Goal: Task Accomplishment & Management: Manage account settings

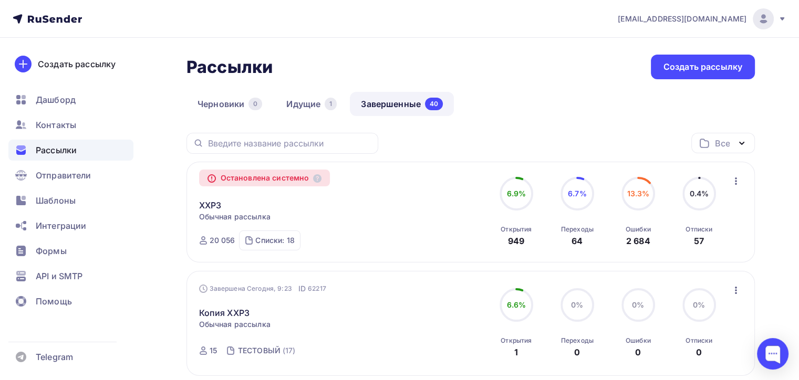
click at [316, 184] on div "Остановлена системно" at bounding box center [264, 178] width 131 height 17
click at [319, 179] on icon at bounding box center [317, 178] width 8 height 8
click at [641, 190] on span "13.3%" at bounding box center [638, 193] width 23 height 9
click at [220, 207] on link "XXP3" at bounding box center [210, 205] width 23 height 13
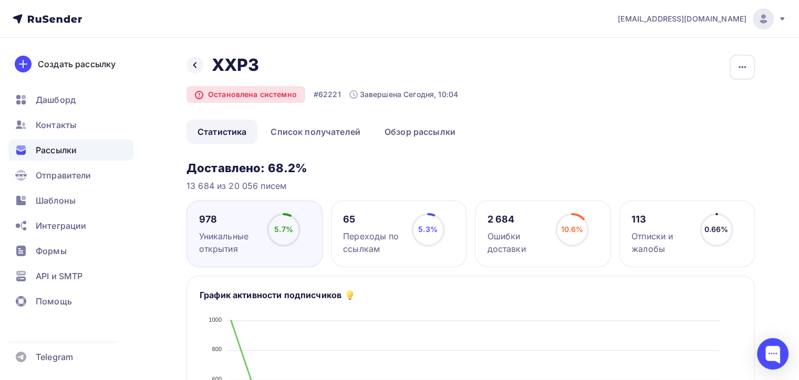
click at [591, 219] on div "10.6% 10.6%" at bounding box center [572, 234] width 53 height 42
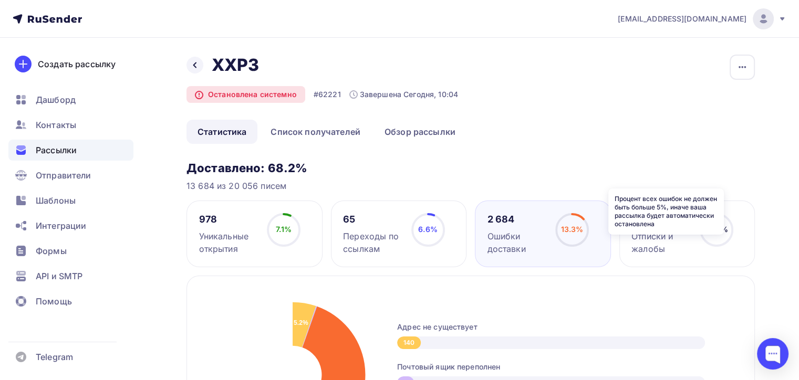
click at [0, 0] on icon at bounding box center [0, 0] width 0 height 0
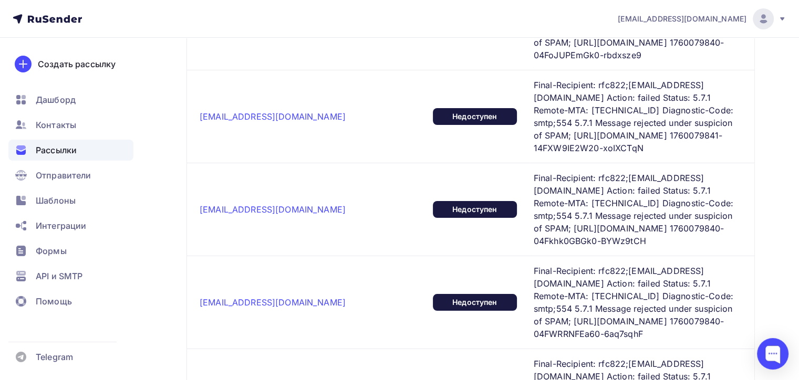
scroll to position [3795, 0]
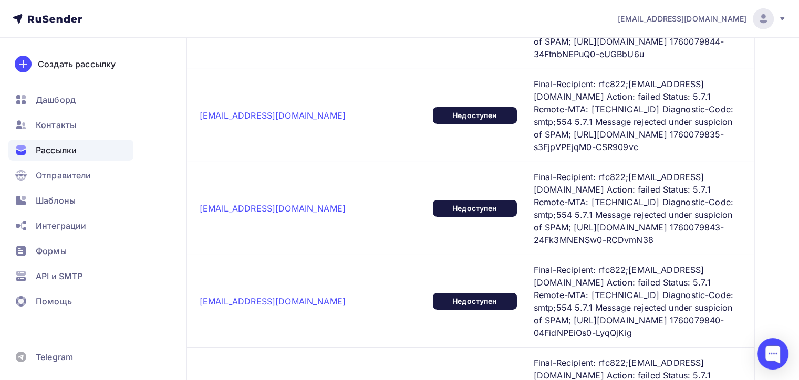
scroll to position [3479, 0]
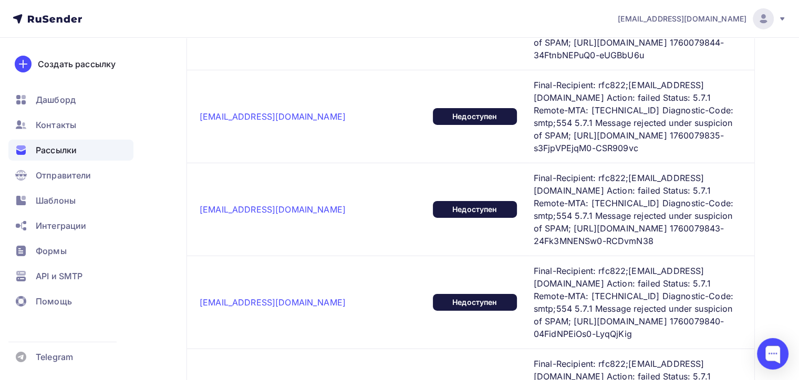
drag, startPoint x: 565, startPoint y: 177, endPoint x: 642, endPoint y: 177, distance: 77.2
copy span "[EMAIL_ADDRESS][DOMAIN_NAME]"
click at [60, 130] on span "Контакты" at bounding box center [56, 125] width 40 height 13
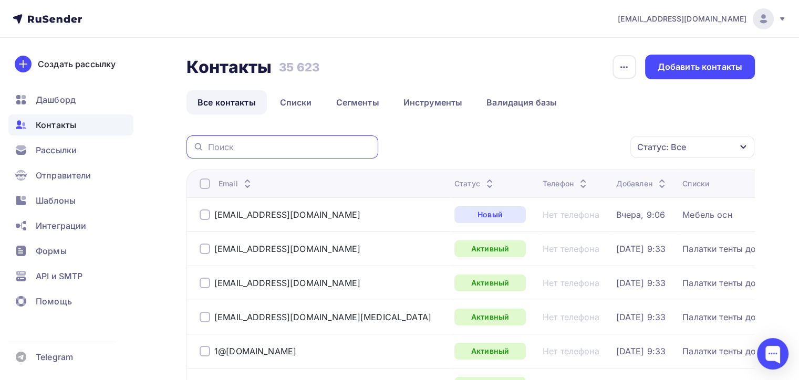
click at [288, 145] on input "text" at bounding box center [290, 147] width 164 height 12
paste input "[EMAIL_ADDRESS][DOMAIN_NAME]"
type input "[EMAIL_ADDRESS][DOMAIN_NAME]"
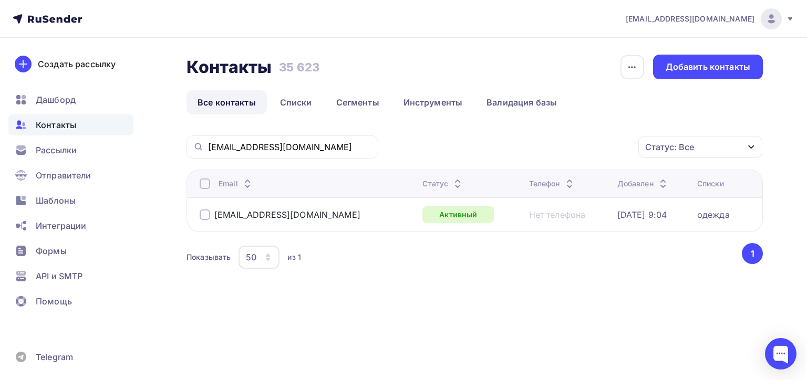
click at [717, 203] on td "одежда" at bounding box center [727, 214] width 69 height 34
click at [713, 227] on td "одежда" at bounding box center [727, 214] width 69 height 34
click at [713, 217] on div "одежда" at bounding box center [713, 215] width 33 height 11
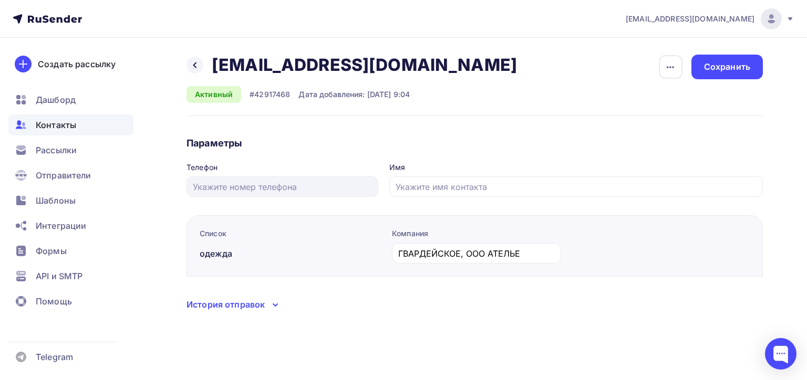
click at [59, 128] on span "Контакты" at bounding box center [56, 125] width 40 height 13
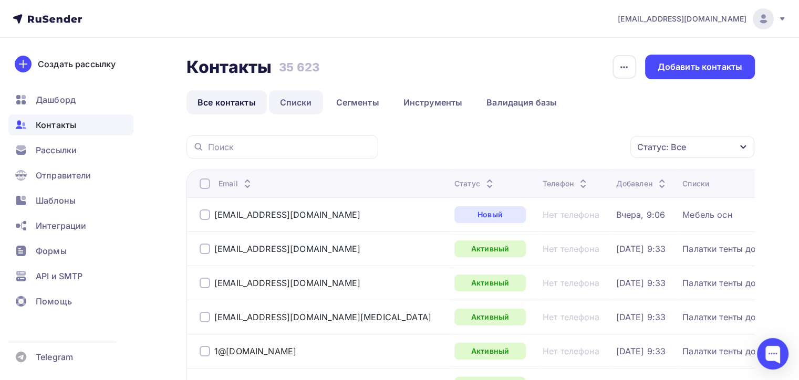
click at [298, 106] on link "Списки" at bounding box center [296, 102] width 54 height 24
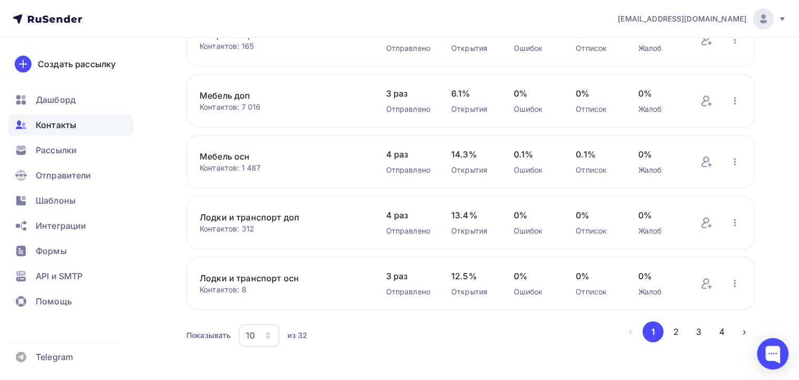
scroll to position [432, 0]
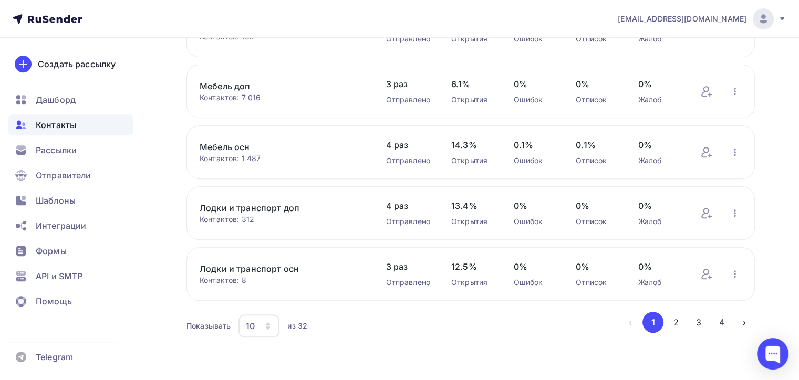
click at [266, 329] on div "10" at bounding box center [258, 326] width 41 height 23
click at [309, 247] on div "20" at bounding box center [301, 250] width 101 height 13
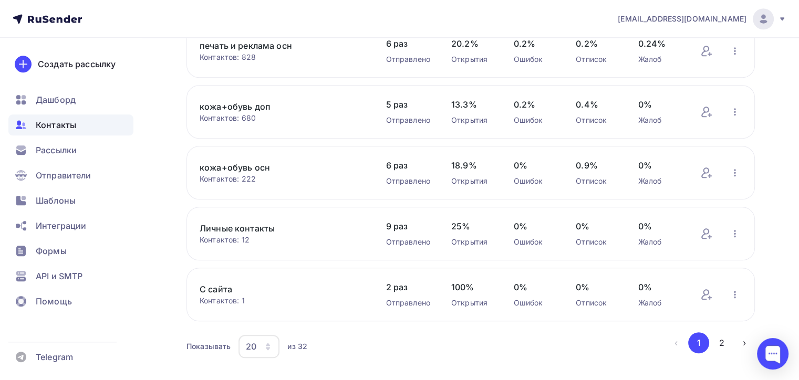
scroll to position [1039, 0]
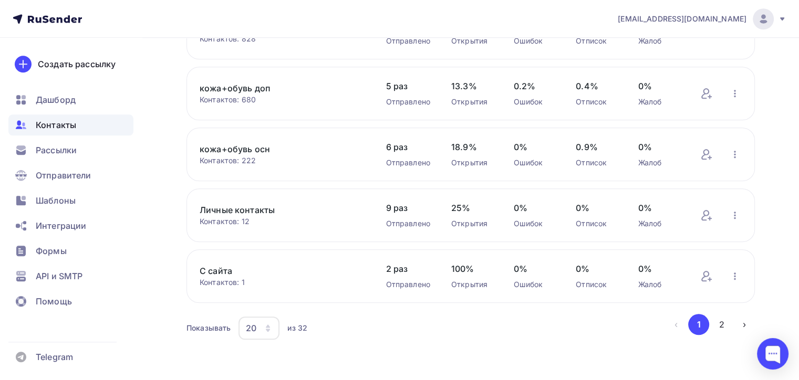
click at [257, 326] on div "20" at bounding box center [258, 328] width 41 height 23
click at [266, 269] on div "50" at bounding box center [301, 271] width 101 height 13
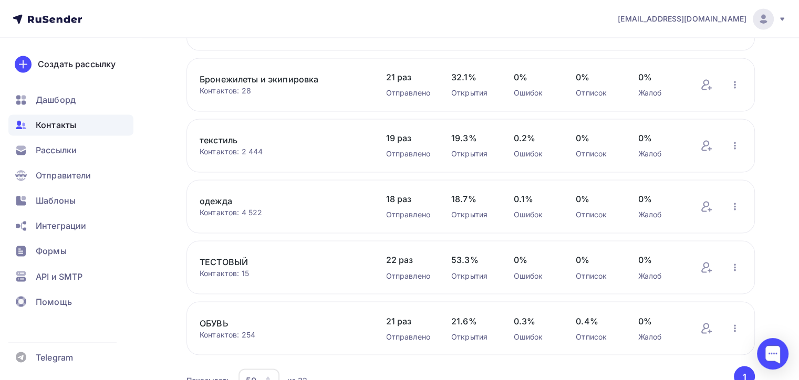
scroll to position [1768, 0]
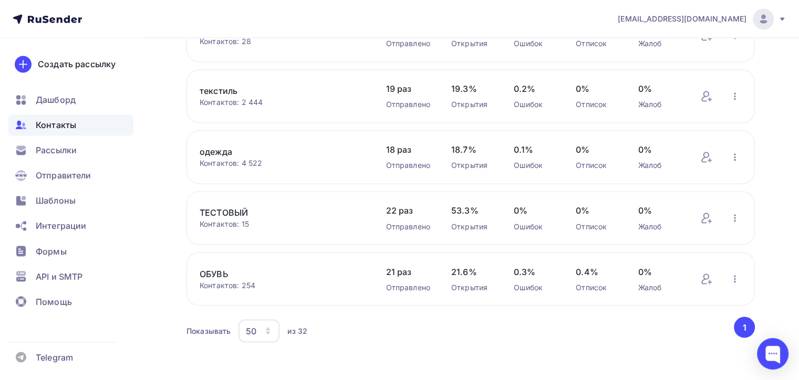
click at [225, 145] on link "одежда" at bounding box center [282, 151] width 165 height 13
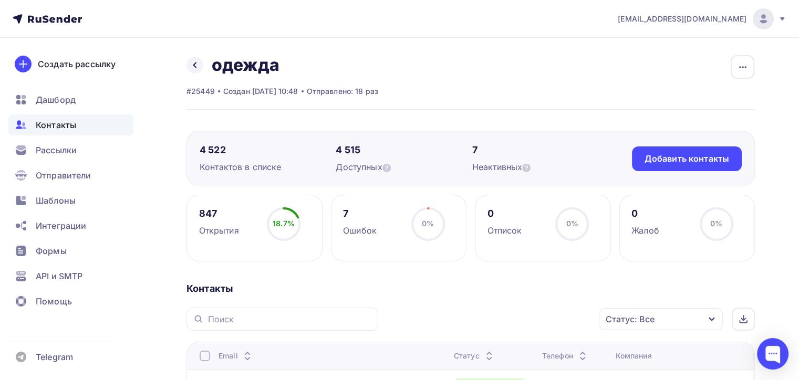
scroll to position [53, 0]
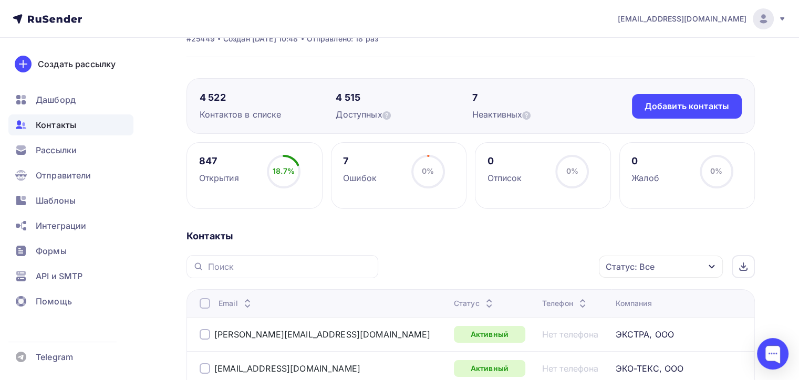
click at [341, 184] on div "7 Ошибок 0% 0%" at bounding box center [399, 175] width 136 height 67
click at [351, 176] on div "Ошибок" at bounding box center [360, 178] width 34 height 13
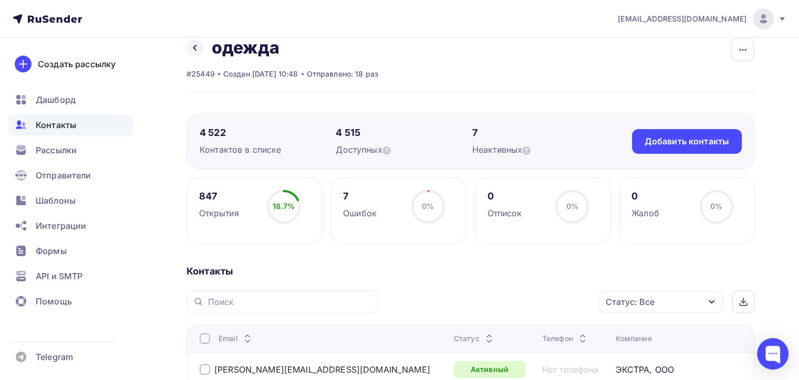
scroll to position [0, 0]
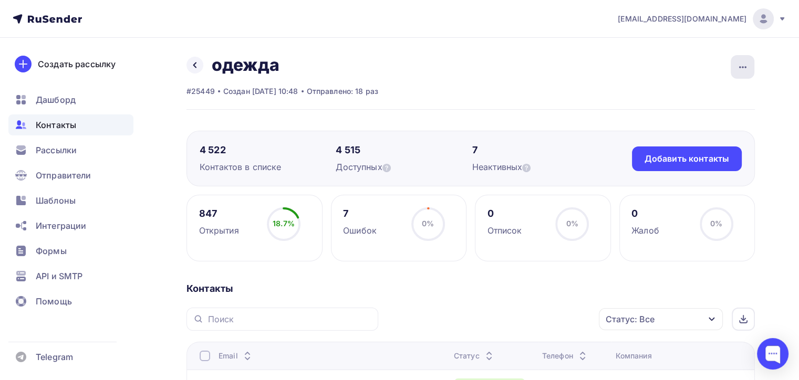
click at [742, 75] on div "button" at bounding box center [743, 67] width 24 height 24
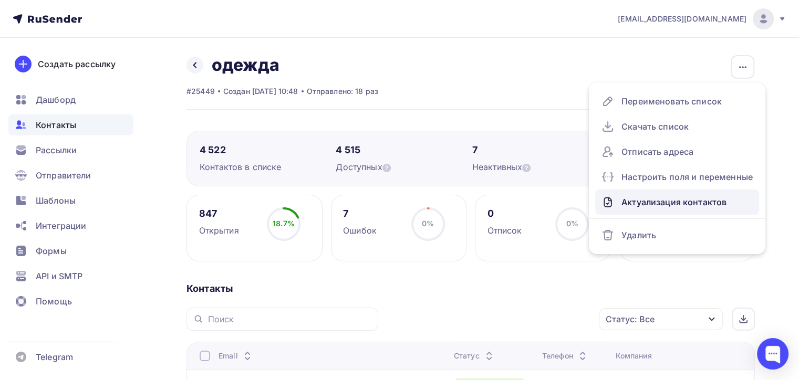
click at [612, 204] on icon at bounding box center [607, 202] width 13 height 13
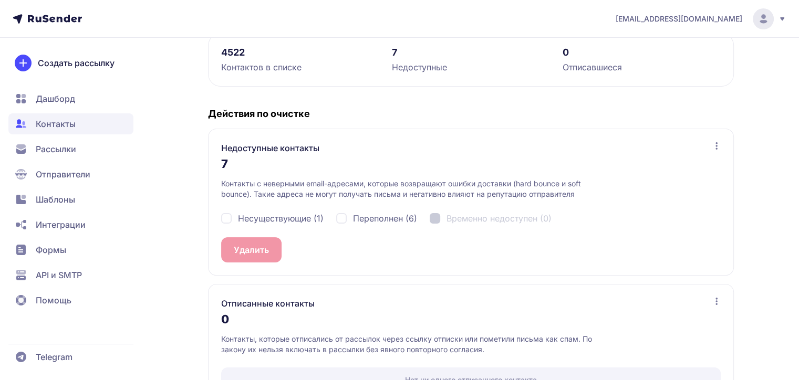
scroll to position [158, 0]
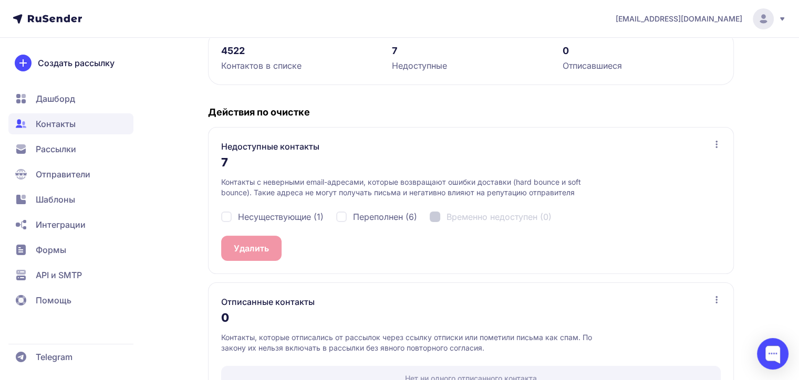
click at [225, 217] on div "Несуществующие (1)" at bounding box center [272, 217] width 102 height 13
checkbox input "true"
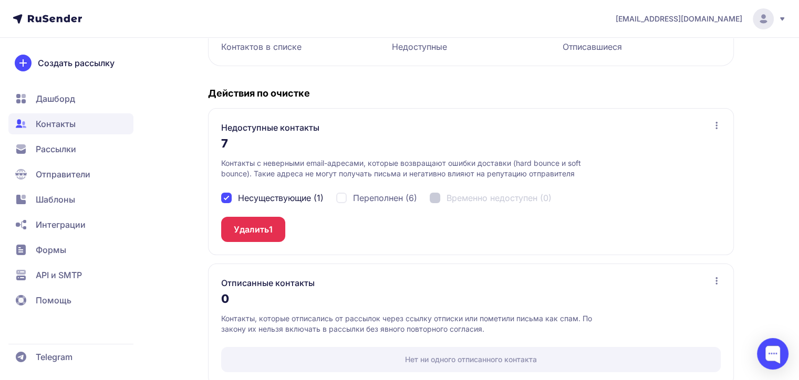
scroll to position [193, 0]
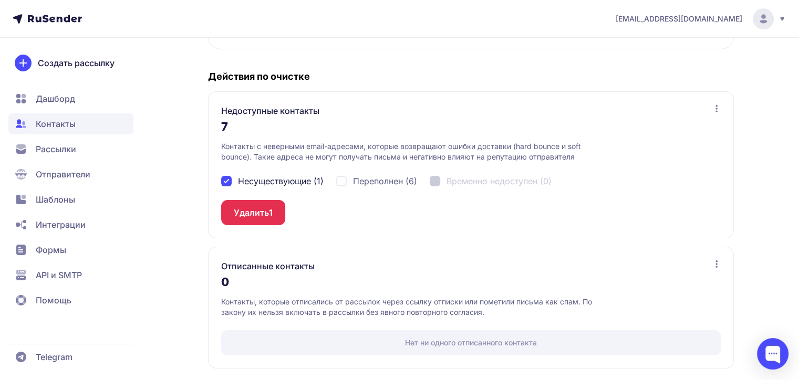
click at [265, 220] on button "Удалить 1" at bounding box center [253, 212] width 64 height 25
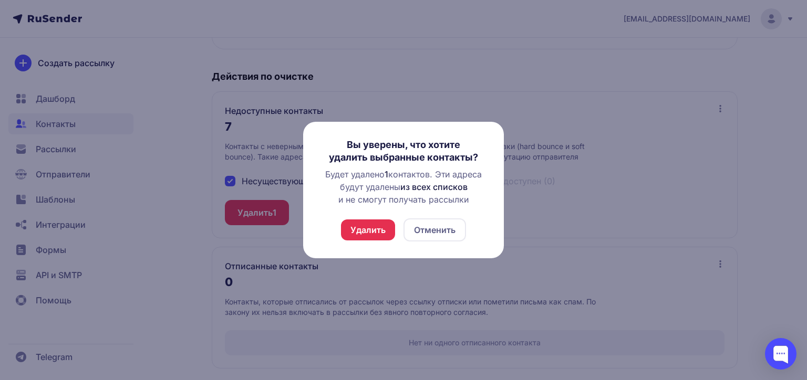
click at [359, 235] on button "Удалить" at bounding box center [368, 230] width 54 height 21
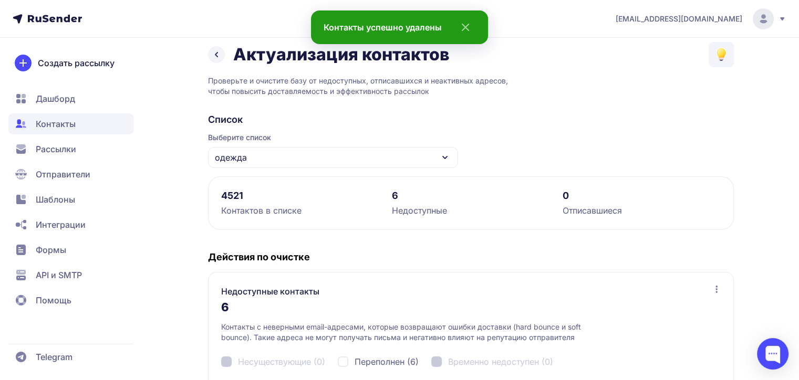
scroll to position [0, 0]
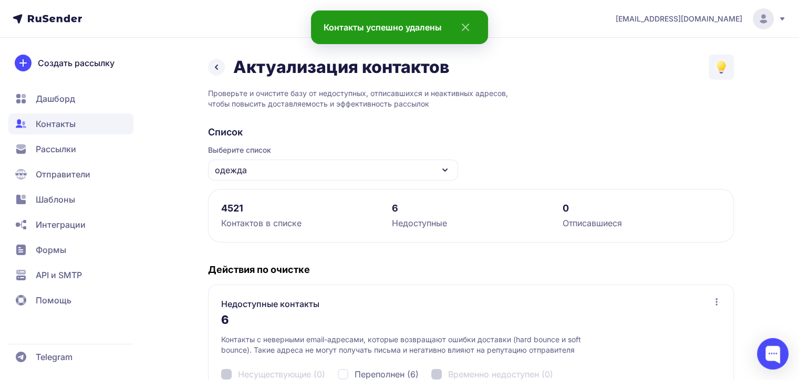
click at [292, 209] on div "4521" at bounding box center [300, 208] width 158 height 13
click at [264, 175] on div "одежда" at bounding box center [333, 170] width 250 height 21
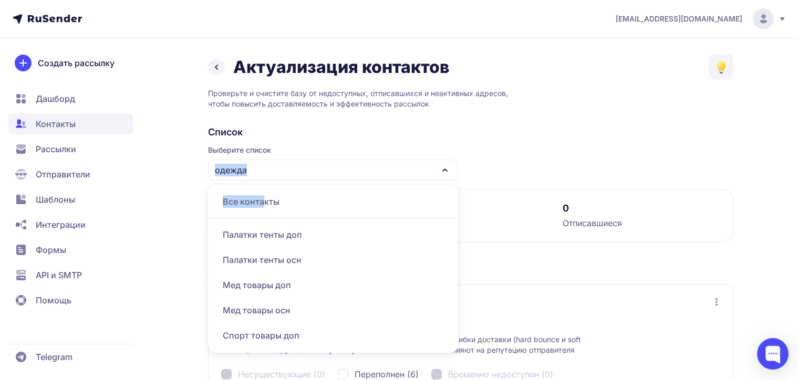
drag, startPoint x: 265, startPoint y: 208, endPoint x: 290, endPoint y: 170, distance: 45.7
click at [292, 151] on div "Выберите список одежда Все контакты Палатки тенты доп Палатки тенты осн Мед тов…" at bounding box center [333, 163] width 250 height 36
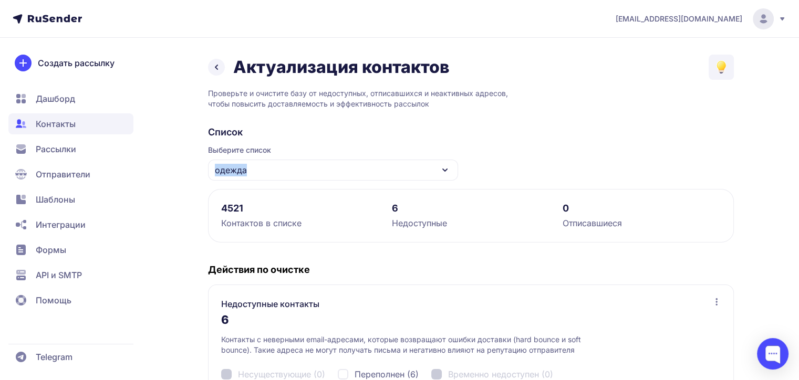
click at [274, 170] on div "одежда" at bounding box center [333, 170] width 250 height 21
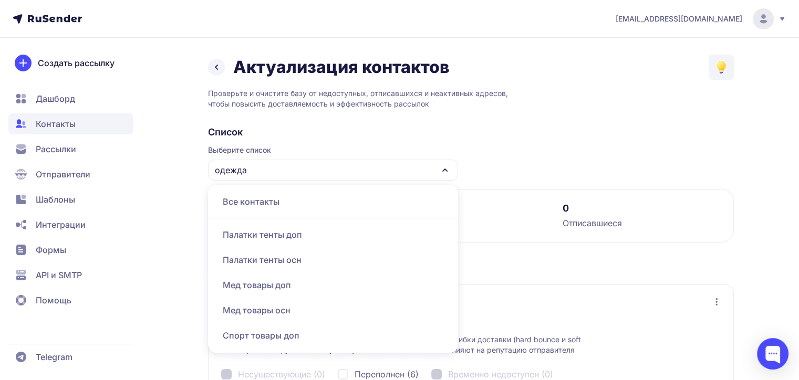
click at [265, 165] on div "одежда" at bounding box center [333, 170] width 250 height 21
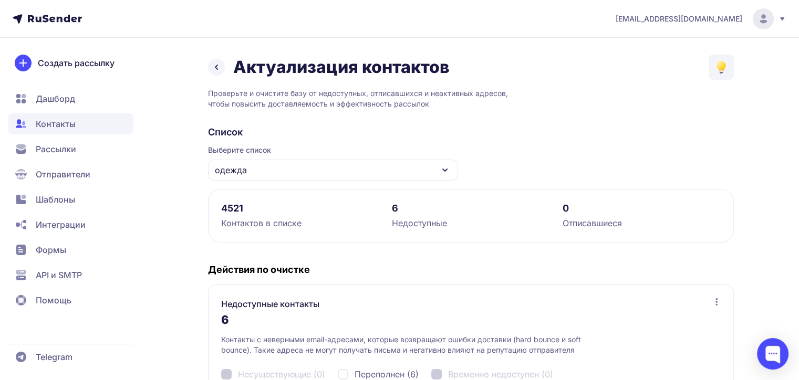
click at [95, 127] on span "Контакты" at bounding box center [70, 123] width 125 height 21
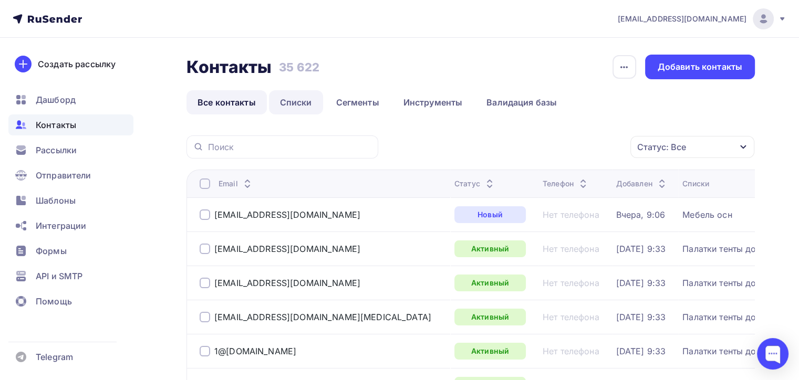
click at [269, 101] on link "Списки" at bounding box center [296, 102] width 54 height 24
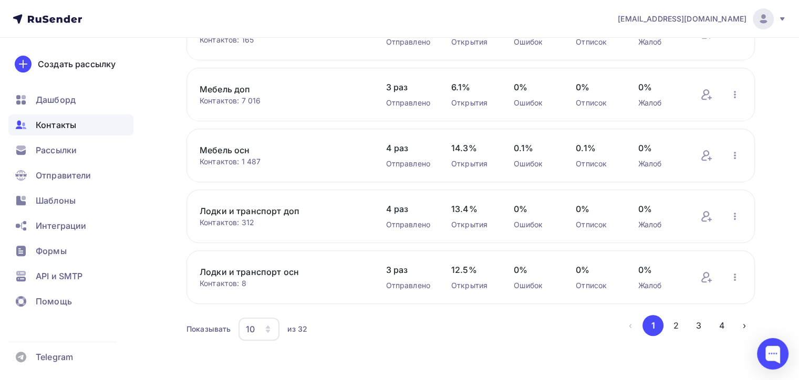
scroll to position [432, 0]
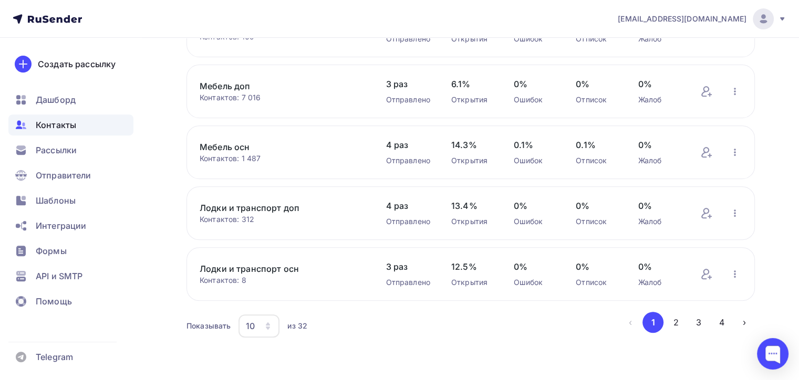
click at [253, 323] on div "10" at bounding box center [250, 326] width 9 height 13
click at [269, 275] on div "50" at bounding box center [301, 271] width 101 height 13
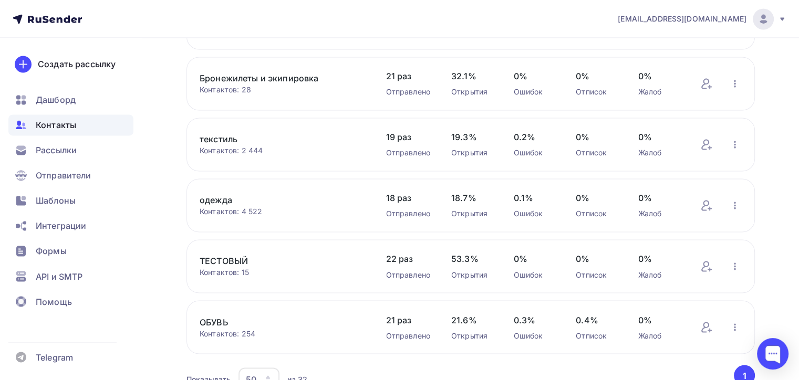
scroll to position [1663, 0]
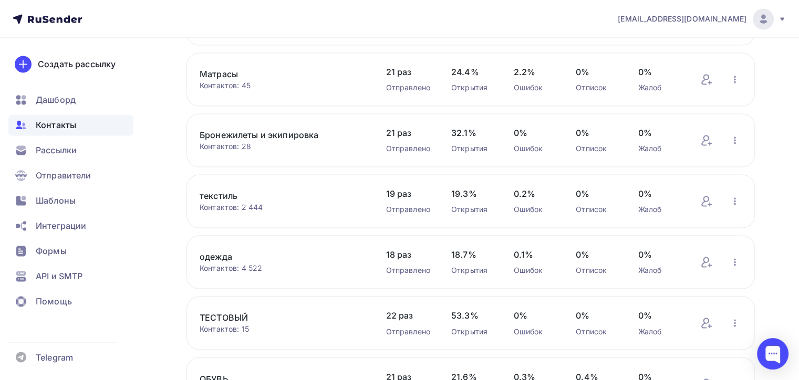
click at [232, 192] on link "текстиль" at bounding box center [282, 196] width 165 height 13
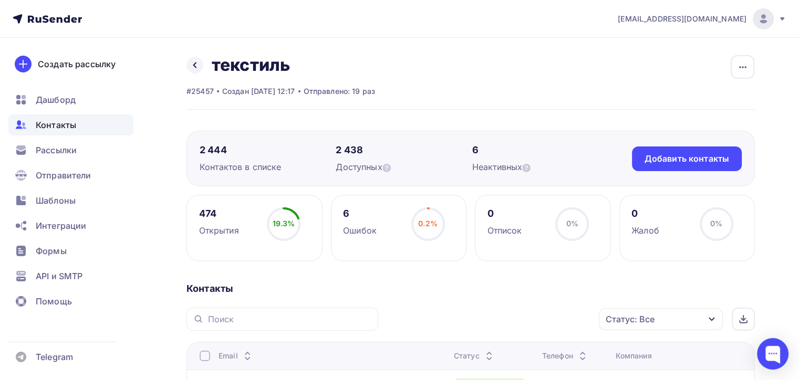
scroll to position [158, 0]
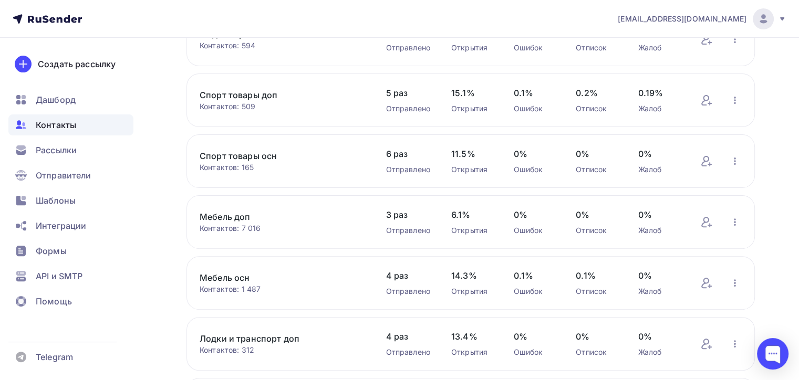
scroll to position [420, 0]
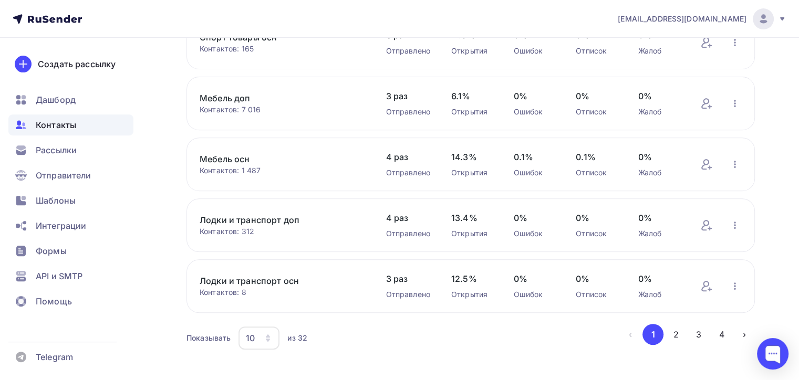
click at [229, 99] on link "Мебель доп" at bounding box center [282, 98] width 165 height 13
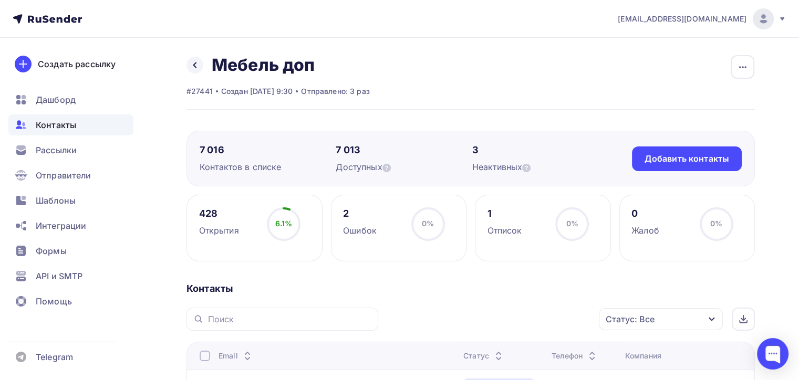
click at [650, 313] on div "Статус: Все" at bounding box center [630, 319] width 49 height 13
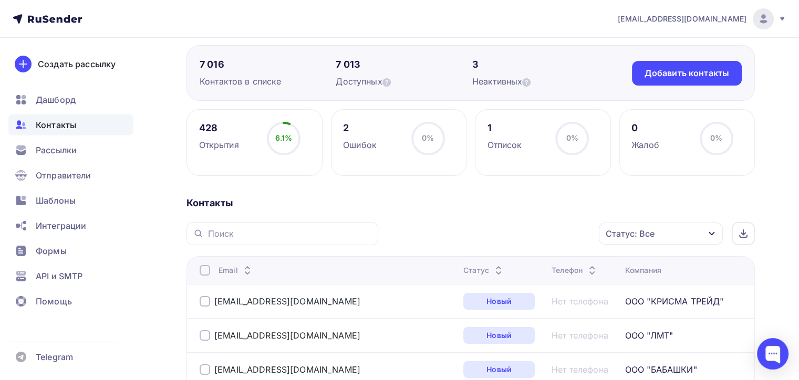
scroll to position [53, 0]
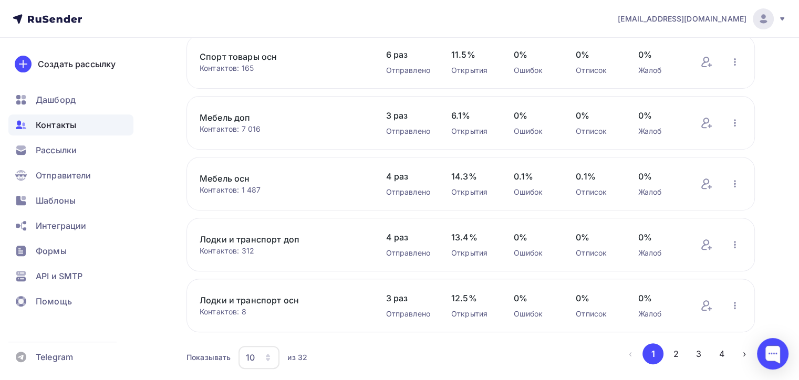
scroll to position [420, 0]
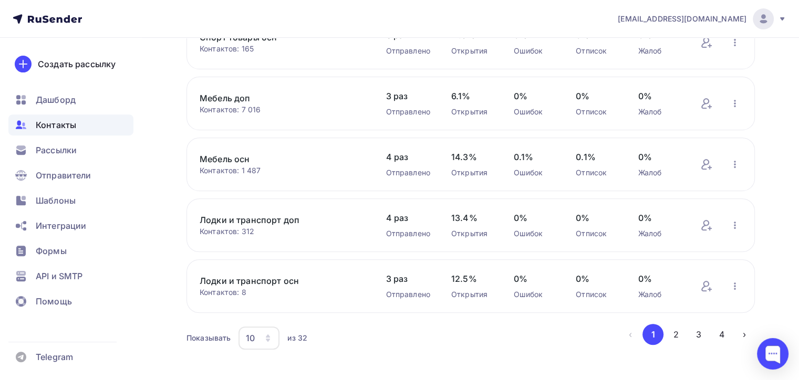
click at [261, 334] on div "10" at bounding box center [258, 338] width 41 height 23
click at [256, 277] on div "50" at bounding box center [301, 283] width 101 height 13
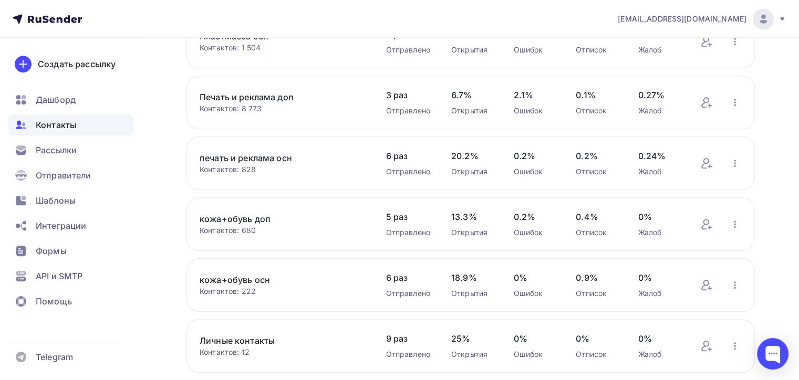
scroll to position [893, 0]
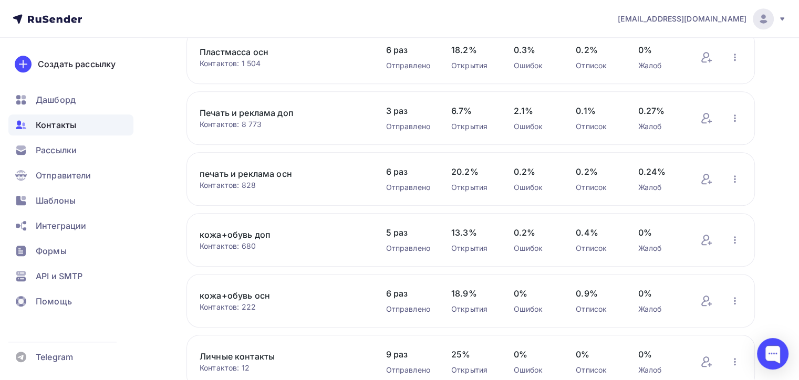
click at [277, 111] on link "Печать и реклама доп" at bounding box center [282, 113] width 165 height 13
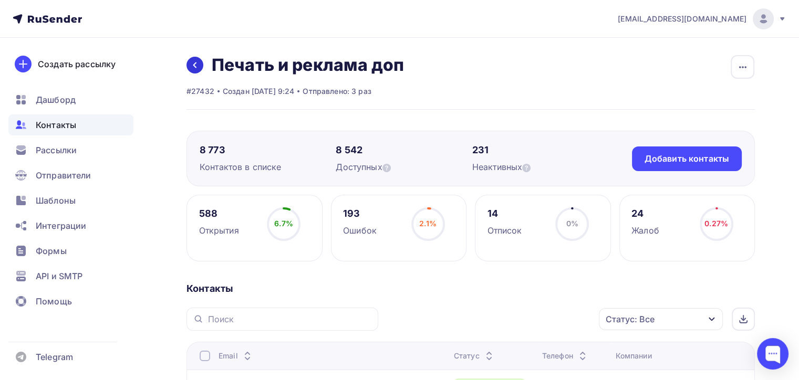
click at [197, 65] on icon at bounding box center [195, 65] width 8 height 8
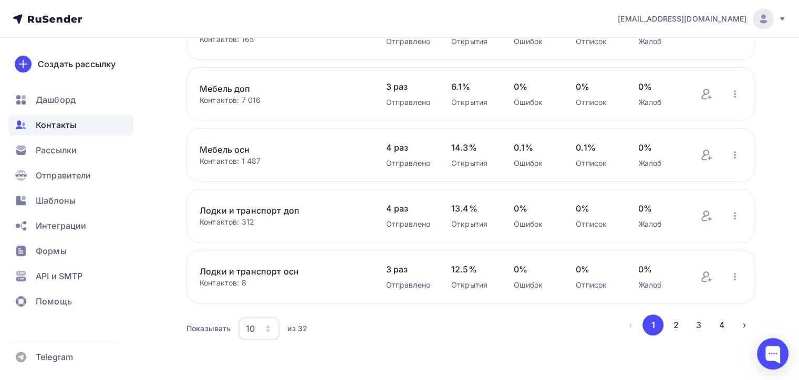
scroll to position [432, 0]
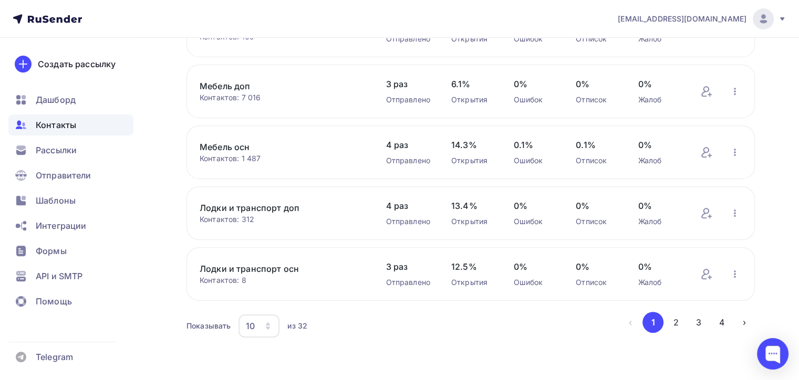
click at [250, 328] on div "10" at bounding box center [250, 326] width 9 height 13
click at [264, 286] on div "100" at bounding box center [301, 292] width 101 height 13
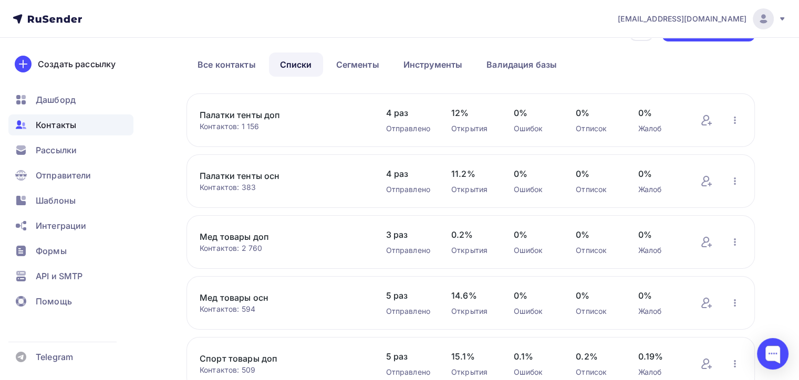
scroll to position [0, 0]
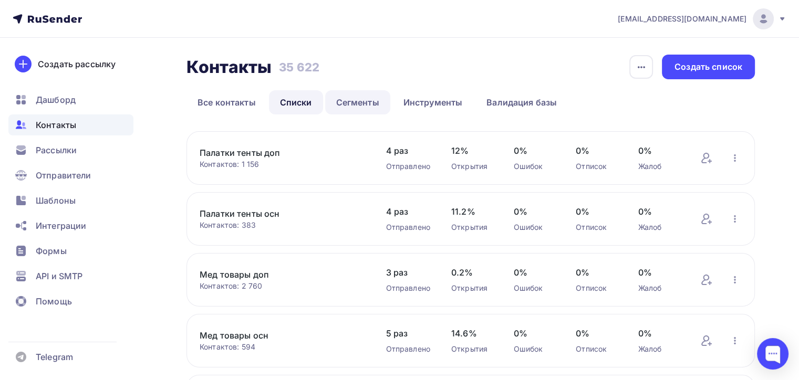
click at [356, 100] on link "Сегменты" at bounding box center [357, 102] width 65 height 24
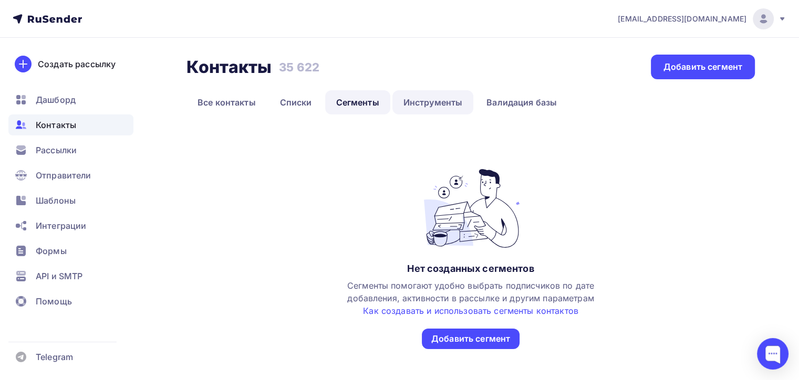
click at [437, 105] on link "Инструменты" at bounding box center [432, 102] width 81 height 24
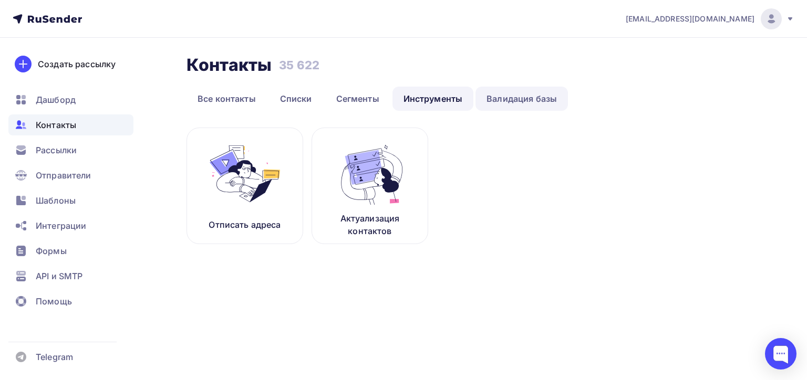
click at [532, 105] on link "Валидация базы" at bounding box center [521, 99] width 92 height 24
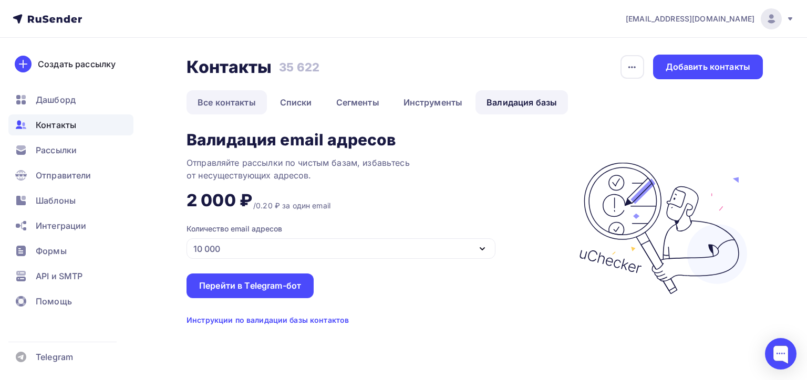
click at [239, 101] on link "Все контакты" at bounding box center [226, 102] width 80 height 24
